Goal: Browse casually

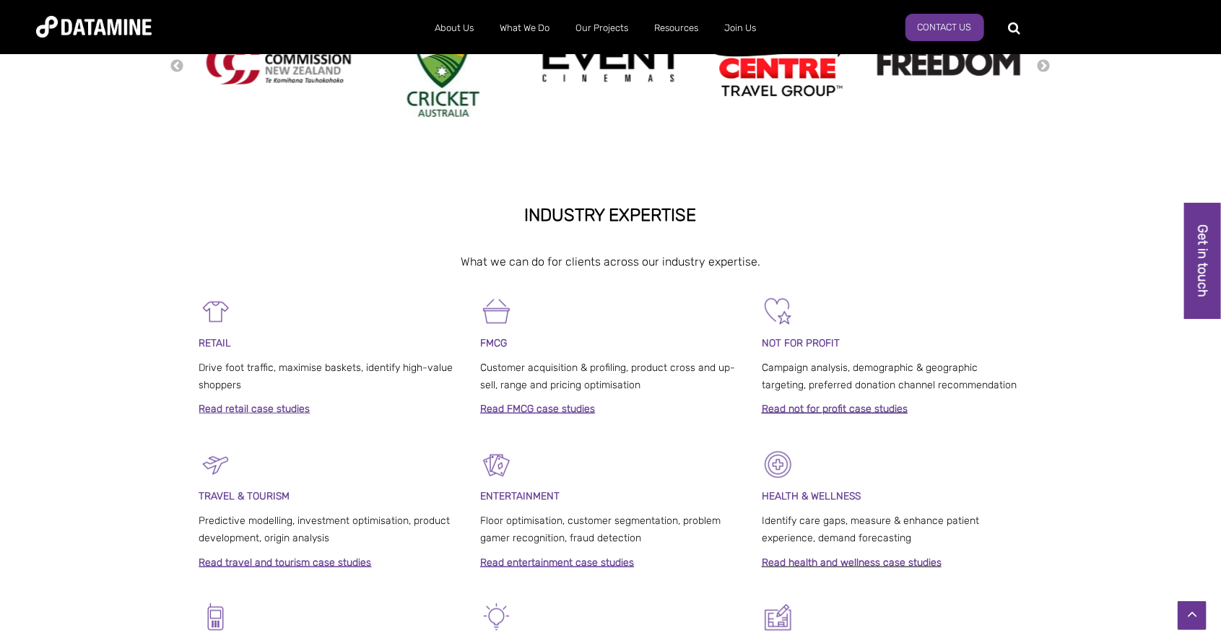
scroll to position [462, 0]
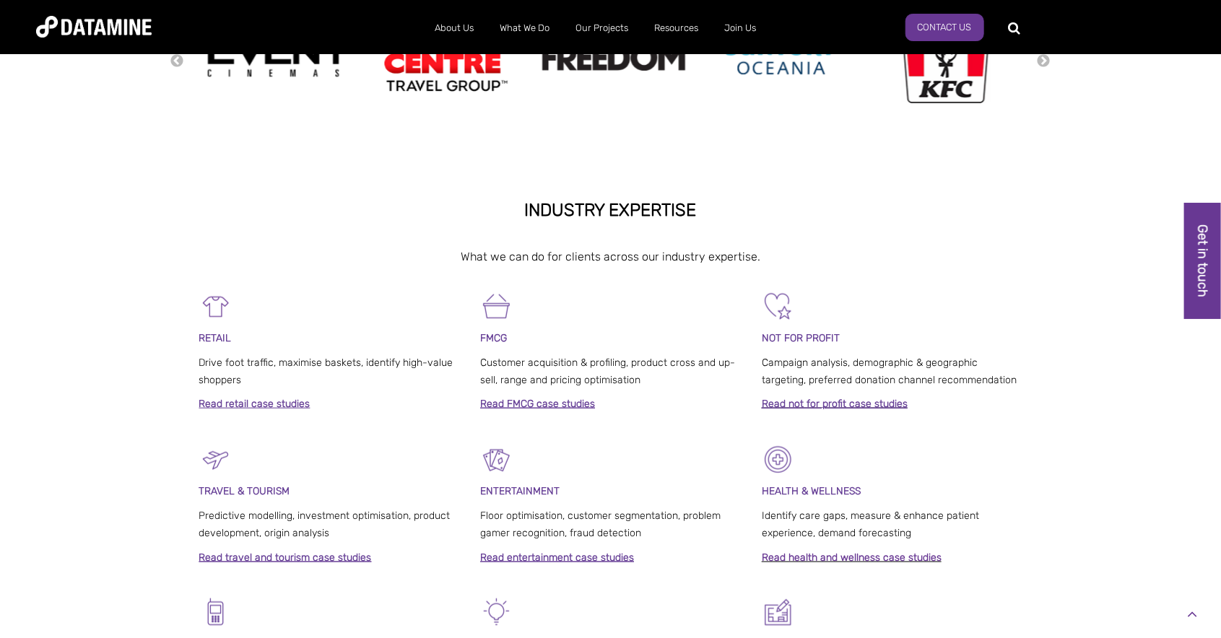
click at [1192, 629] on link at bounding box center [1192, 615] width 29 height 29
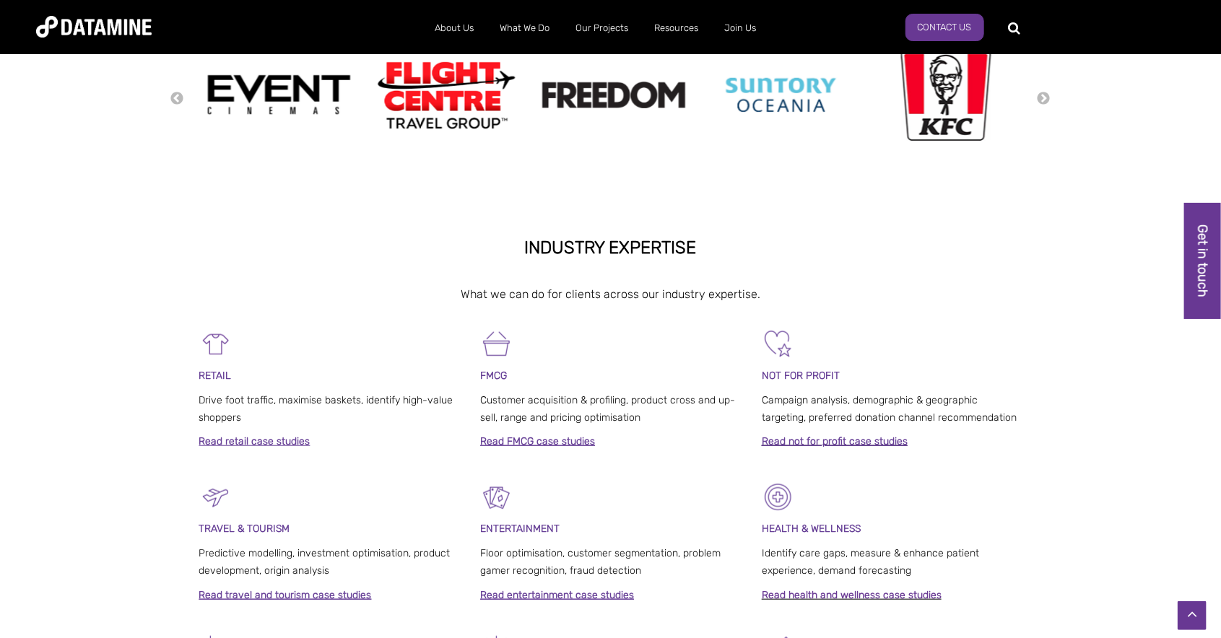
click at [1191, 632] on span "GO BEYOND GUESSWORK TO UNLOCK THE VALUE IN YOUR DATA Australasia's leading team…" at bounding box center [610, 328] width 1221 height 1404
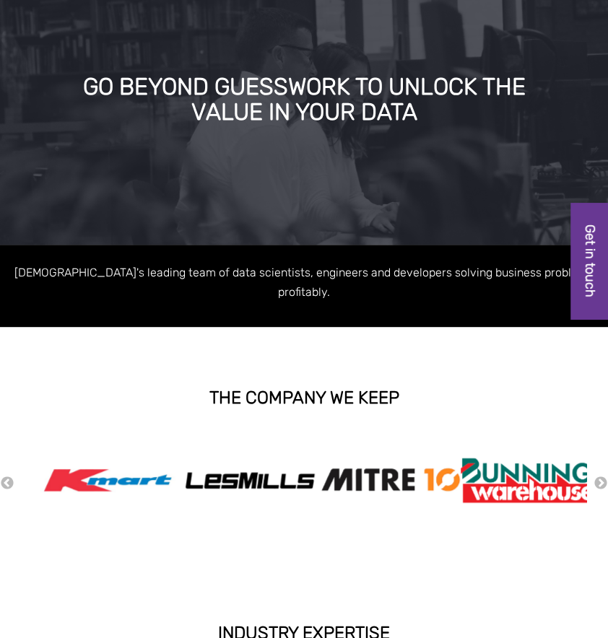
scroll to position [92, 0]
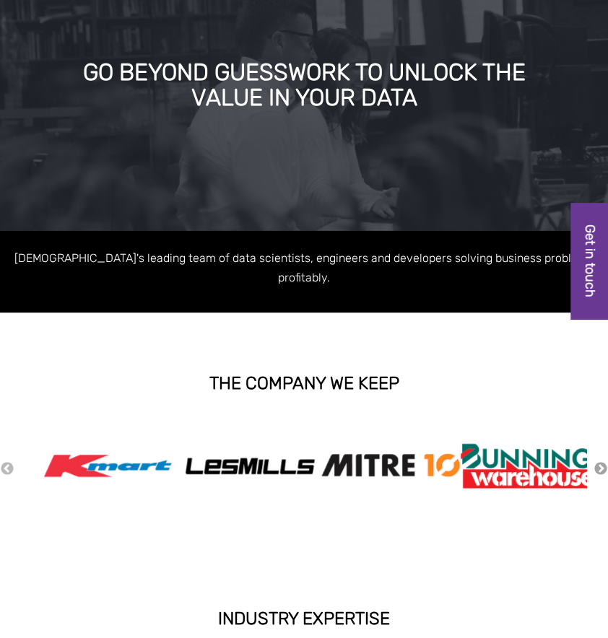
click at [606, 461] on button "Next" at bounding box center [600, 469] width 14 height 16
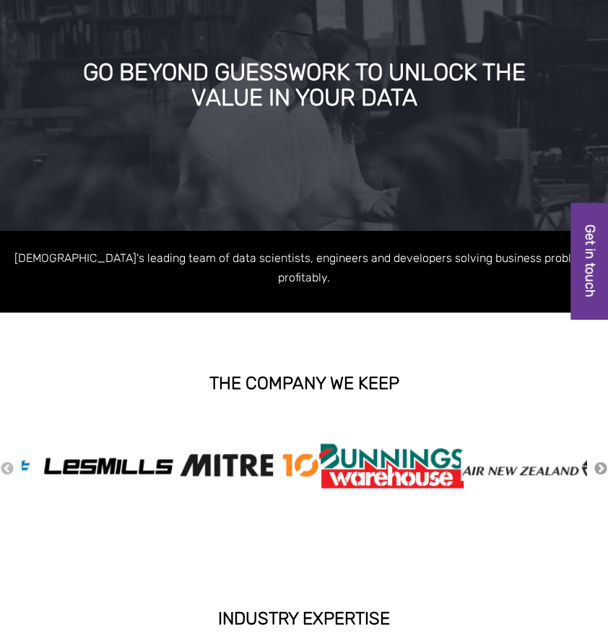
click at [601, 461] on button "Next" at bounding box center [600, 469] width 14 height 16
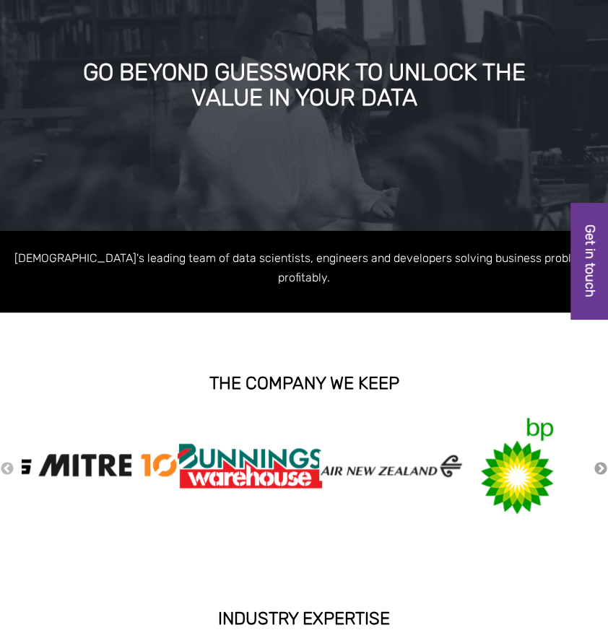
click at [604, 461] on button "Next" at bounding box center [600, 469] width 14 height 16
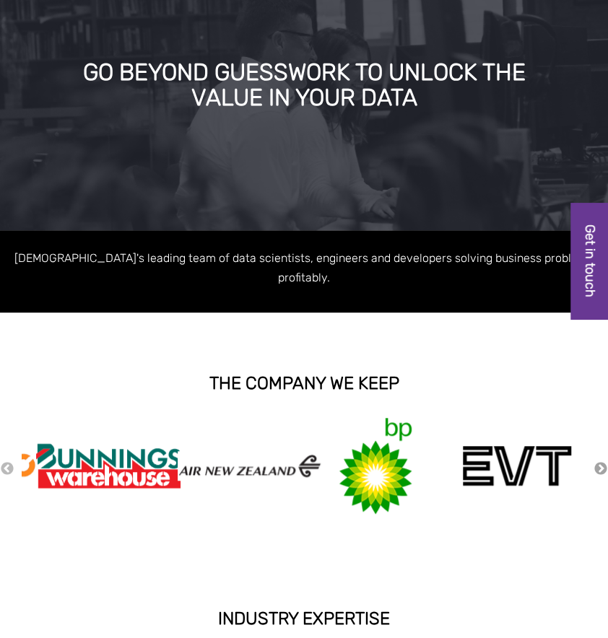
click at [604, 461] on button "Next" at bounding box center [600, 469] width 14 height 16
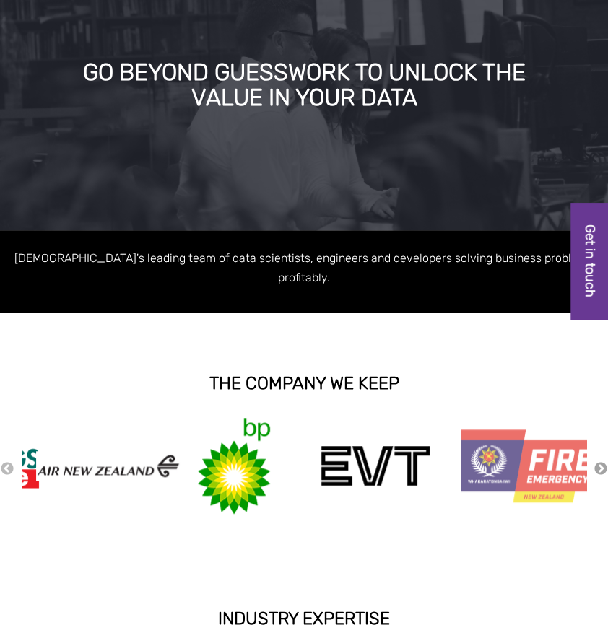
click at [604, 461] on button "Next" at bounding box center [600, 469] width 14 height 16
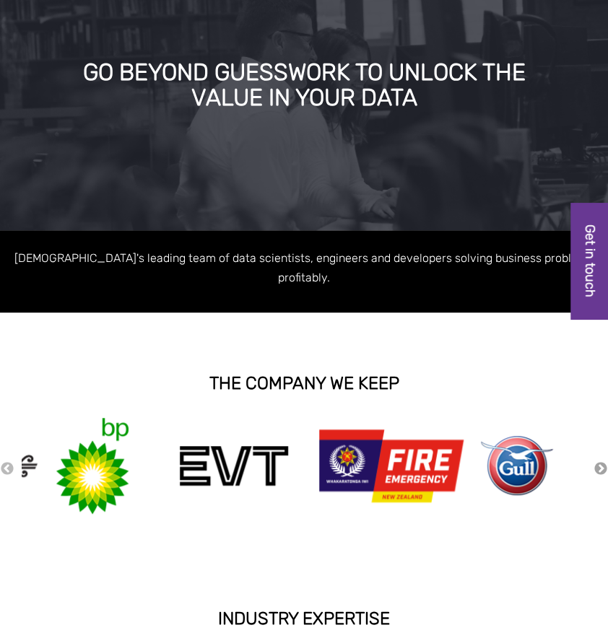
click at [604, 461] on button "Next" at bounding box center [600, 469] width 14 height 16
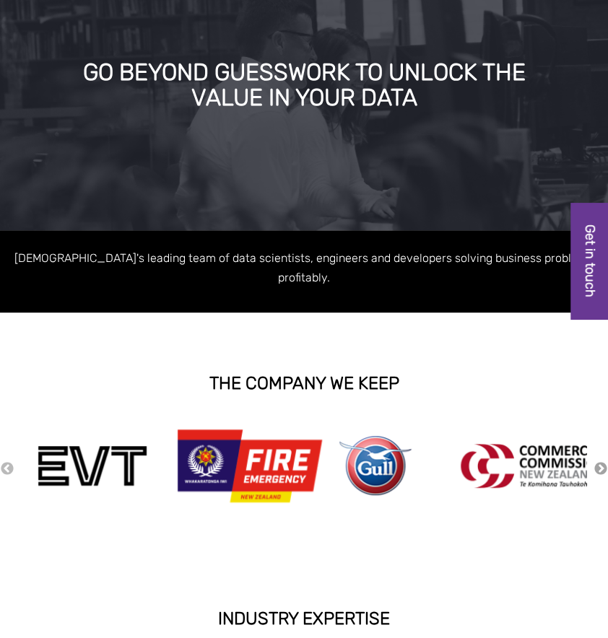
click at [604, 461] on button "Next" at bounding box center [600, 469] width 14 height 16
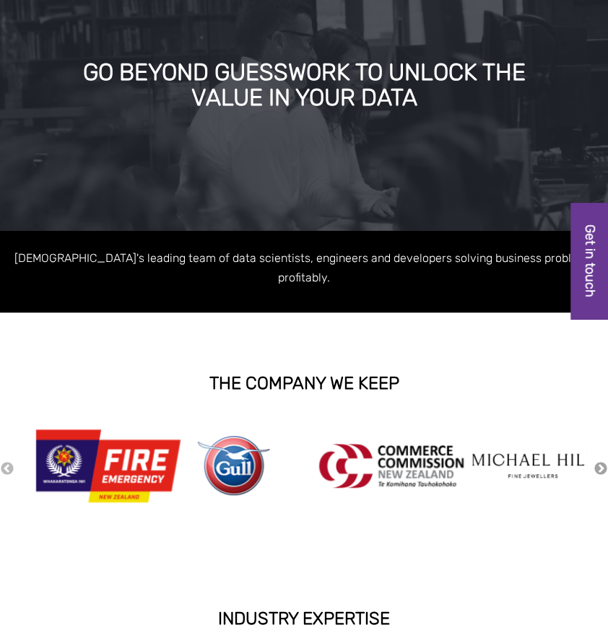
click at [604, 461] on button "Next" at bounding box center [600, 469] width 14 height 16
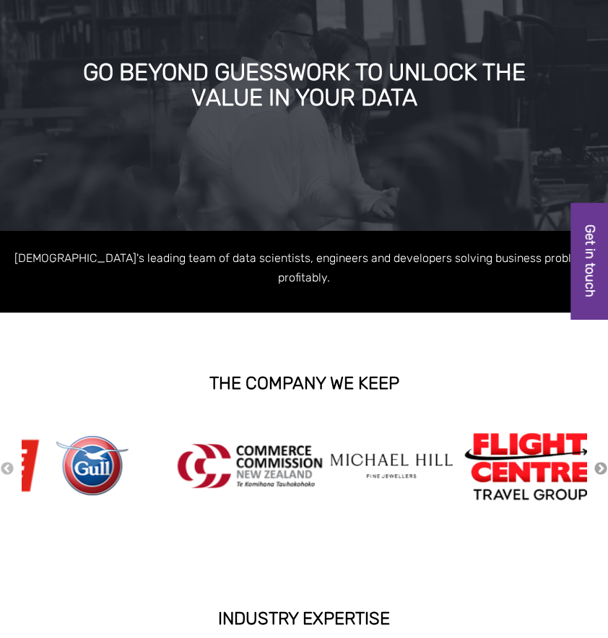
click at [604, 461] on button "Next" at bounding box center [600, 469] width 14 height 16
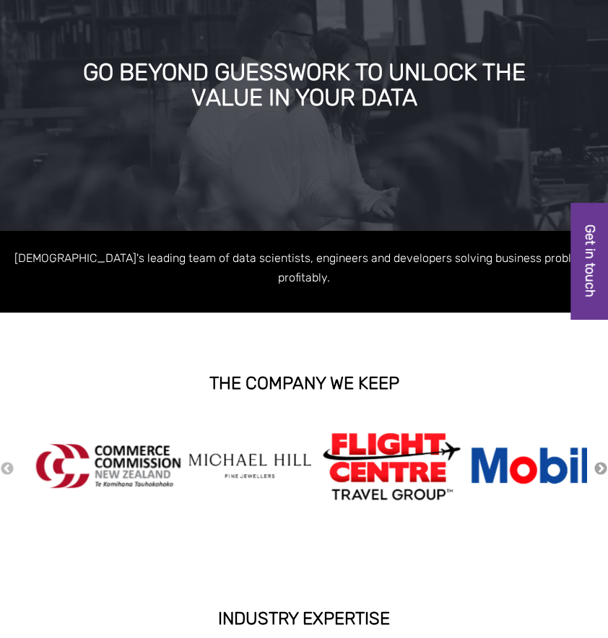
click at [604, 461] on button "Next" at bounding box center [600, 469] width 14 height 16
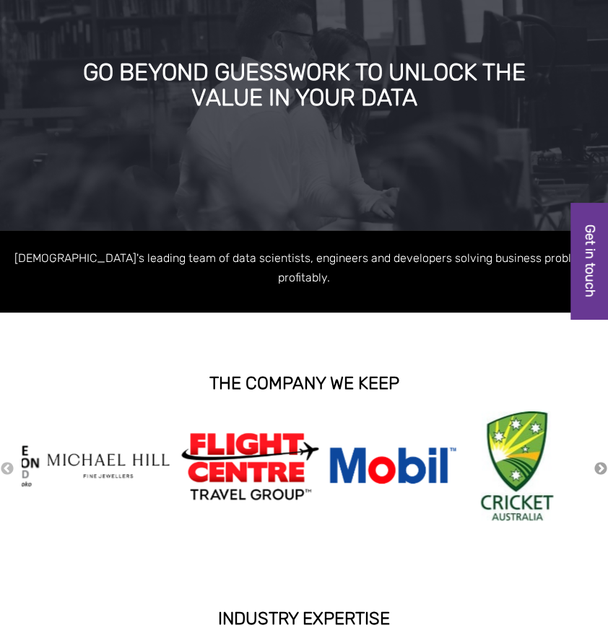
click at [604, 461] on button "Next" at bounding box center [600, 469] width 14 height 16
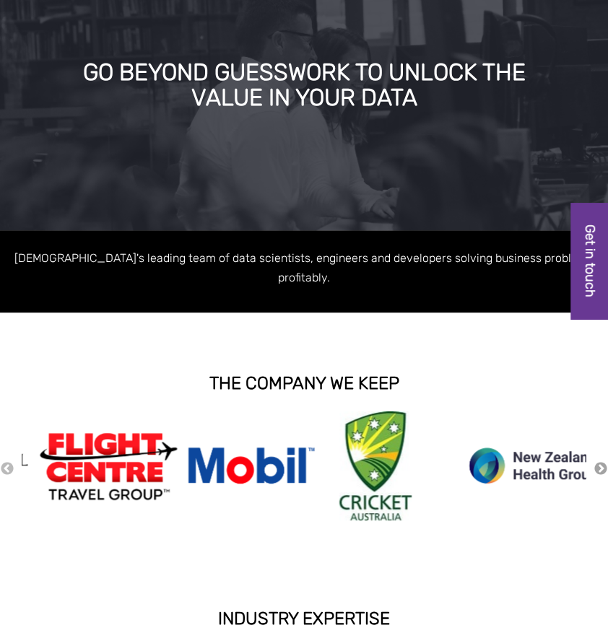
click at [604, 461] on button "Next" at bounding box center [600, 469] width 14 height 16
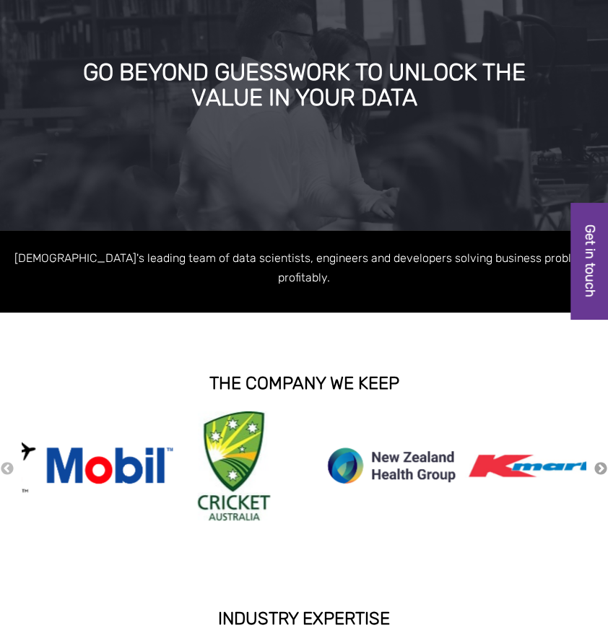
click at [604, 461] on button "Next" at bounding box center [600, 469] width 14 height 16
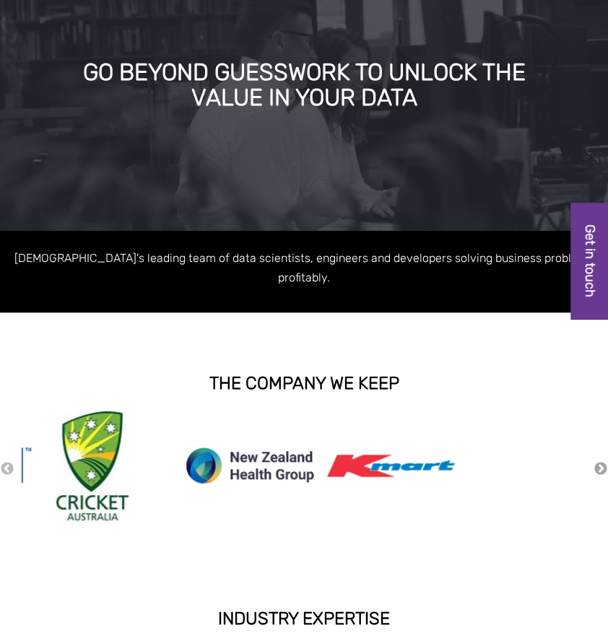
click at [604, 461] on button "Next" at bounding box center [600, 469] width 14 height 16
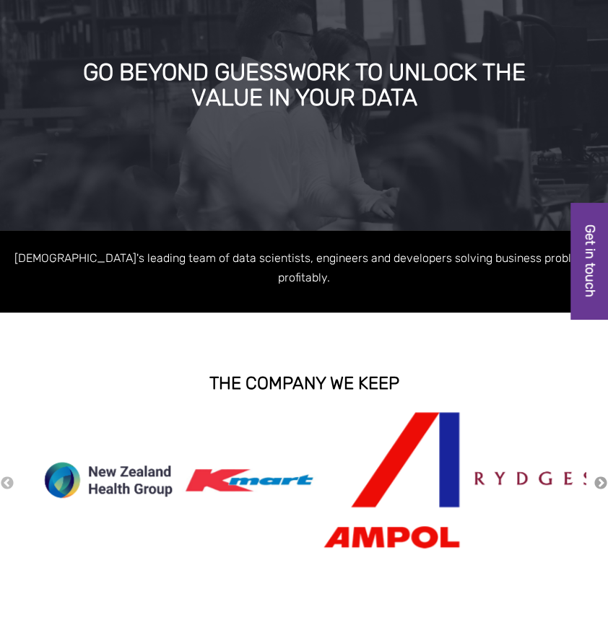
click at [596, 476] on button "Next" at bounding box center [600, 484] width 14 height 16
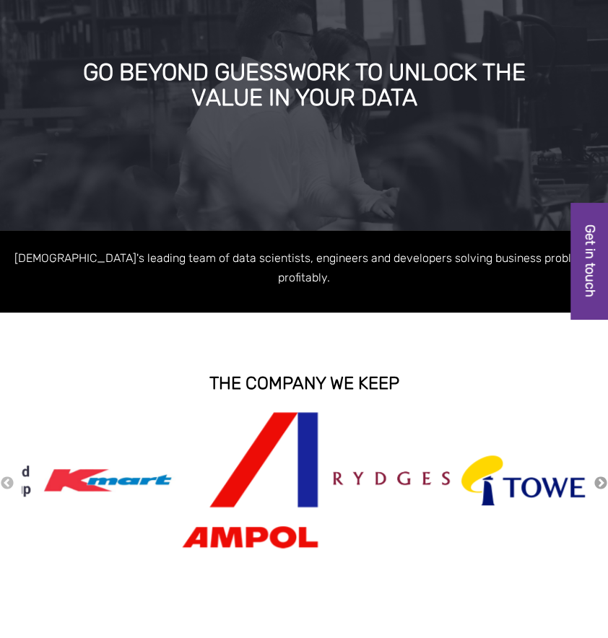
click at [596, 476] on button "Next" at bounding box center [600, 484] width 14 height 16
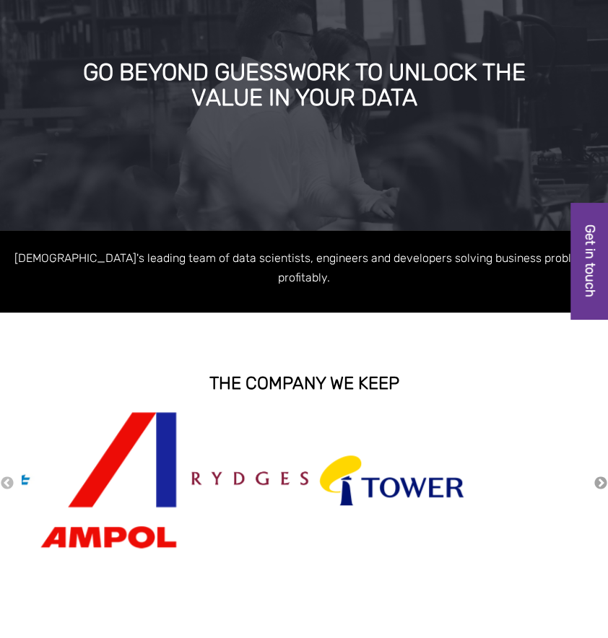
click at [596, 476] on button "Next" at bounding box center [600, 484] width 14 height 16
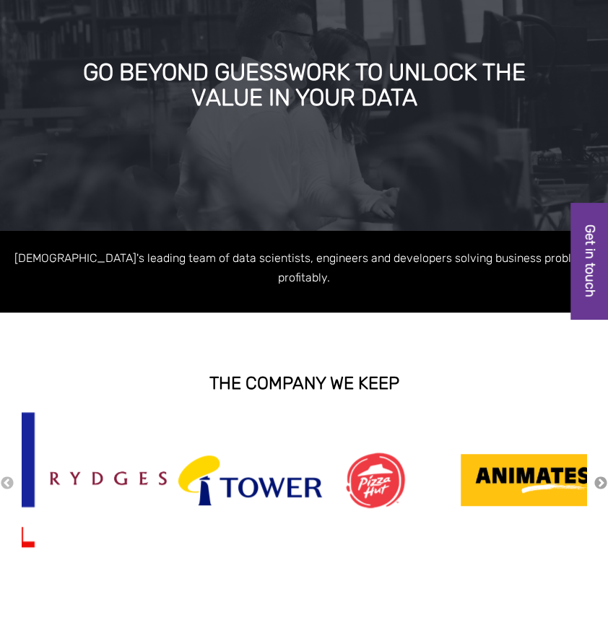
click at [596, 476] on button "Next" at bounding box center [600, 484] width 14 height 16
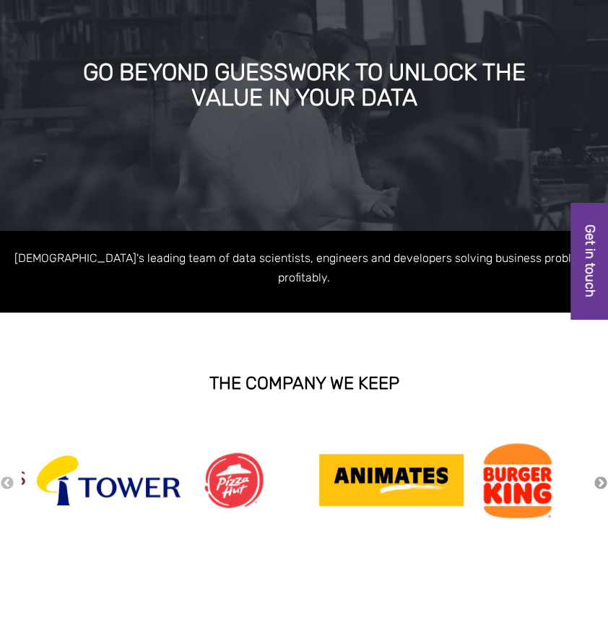
click at [596, 476] on button "Next" at bounding box center [600, 484] width 14 height 16
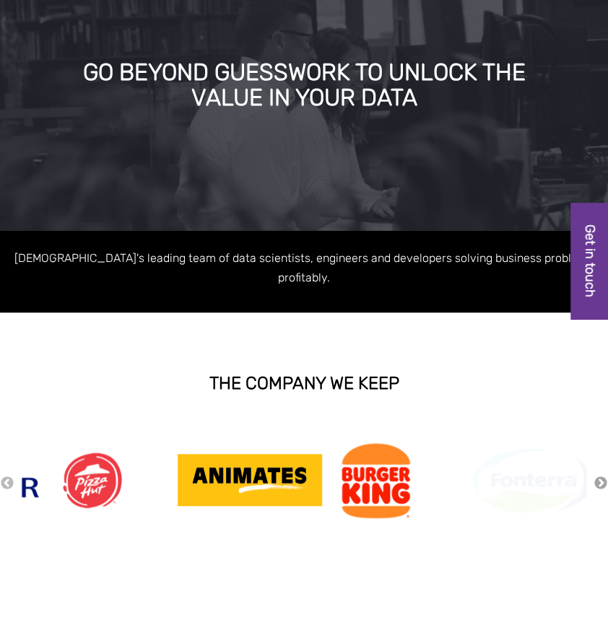
click at [596, 476] on button "Next" at bounding box center [600, 484] width 14 height 16
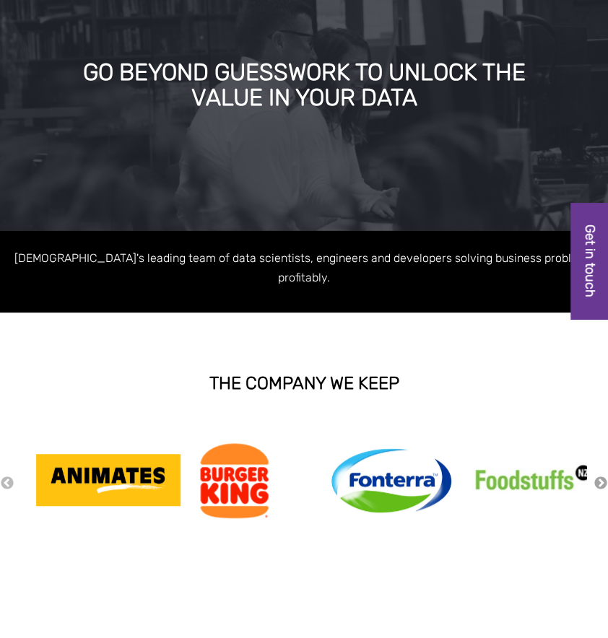
click at [596, 476] on button "Next" at bounding box center [600, 484] width 14 height 16
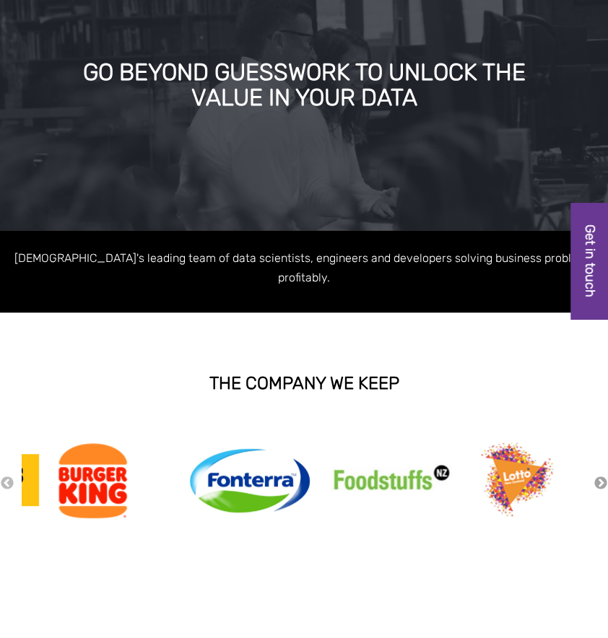
click at [596, 476] on button "Next" at bounding box center [600, 484] width 14 height 16
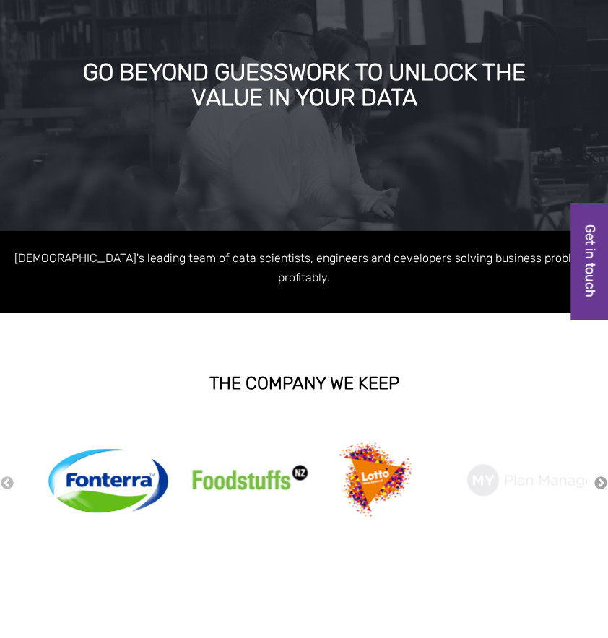
click at [596, 476] on button "Next" at bounding box center [600, 484] width 14 height 16
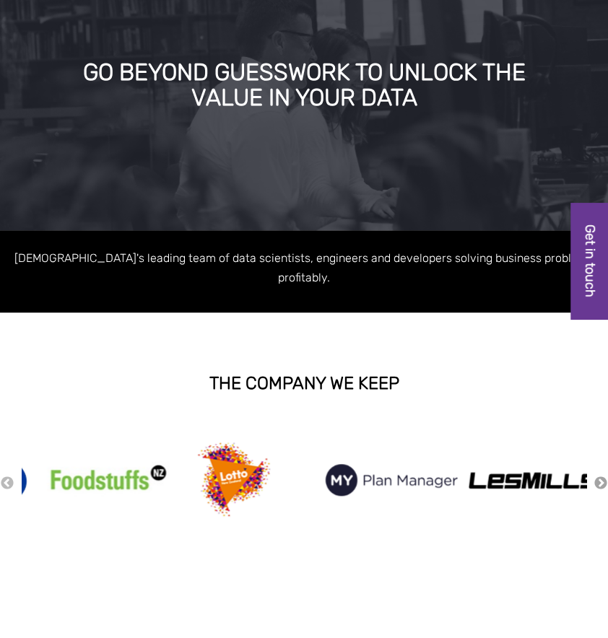
click at [596, 476] on button "Next" at bounding box center [600, 484] width 14 height 16
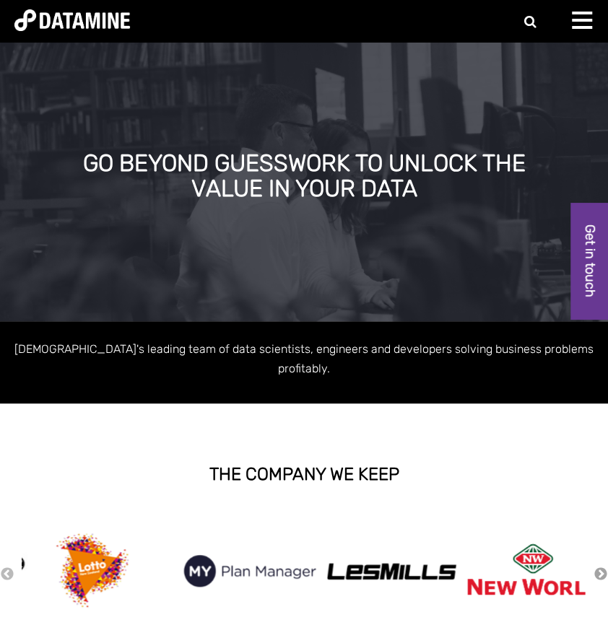
scroll to position [0, 0]
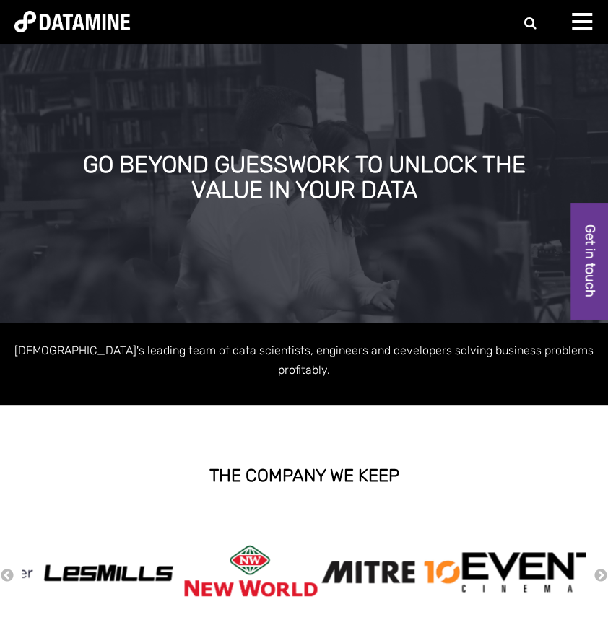
click at [593, 13] on div at bounding box center [586, 27] width 29 height 29
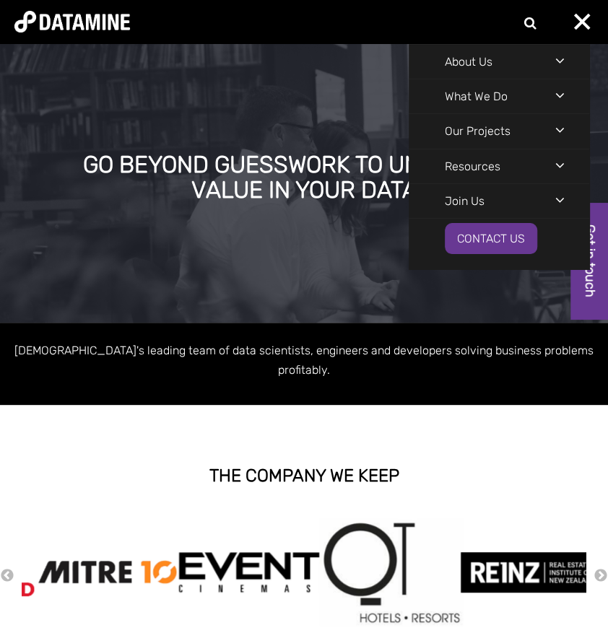
click at [225, 208] on div "GO BEYOND GUESSWORK TO UNLOCK THE VALUE IN YOUR DATA" at bounding box center [304, 183] width 608 height 279
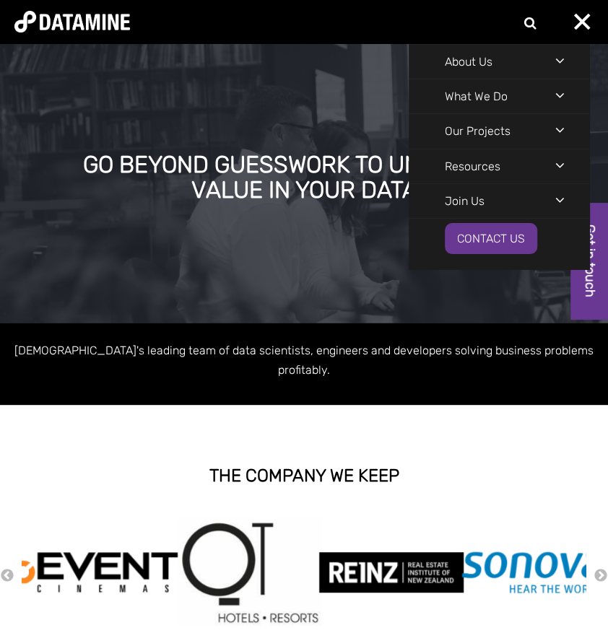
click at [581, 21] on span at bounding box center [582, 21] width 17 height 17
